Goal: Go to known website: Access a specific website the user already knows

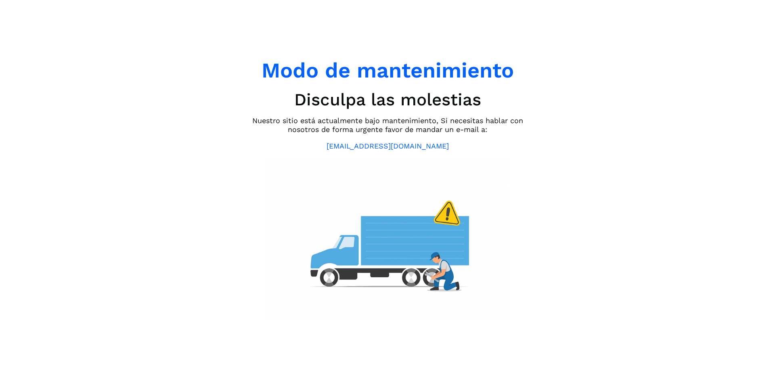
click at [131, 78] on div "Modo de mantenimiento Disculpa las molestias Nuestro sitio está actualmente baj…" at bounding box center [387, 188] width 775 height 377
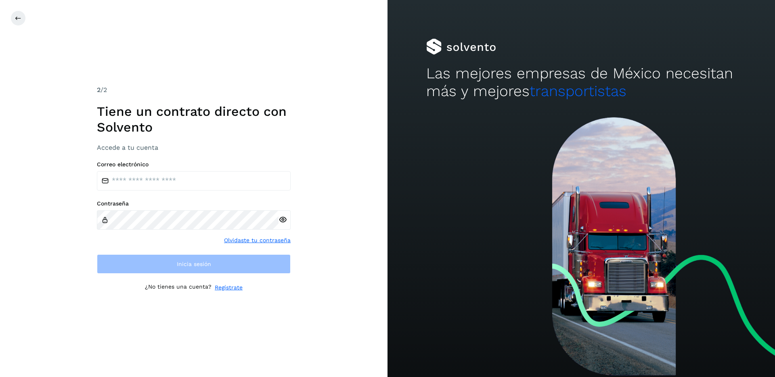
click at [238, 42] on div "2 /2 Tiene un contrato directo con [PERSON_NAME] Accede a tu cuenta Correo elec…" at bounding box center [193, 188] width 387 height 377
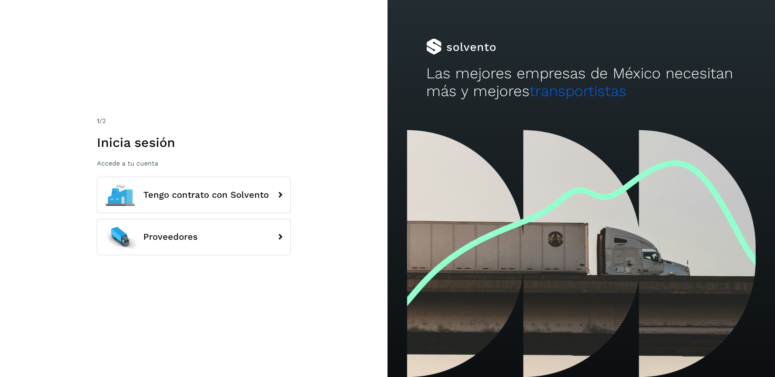
click at [177, 44] on div "1 /2 Inicia sesión Accede a tu cuenta Tengo contrato con Solvento Proveedores" at bounding box center [193, 188] width 387 height 377
